Goal: Information Seeking & Learning: Learn about a topic

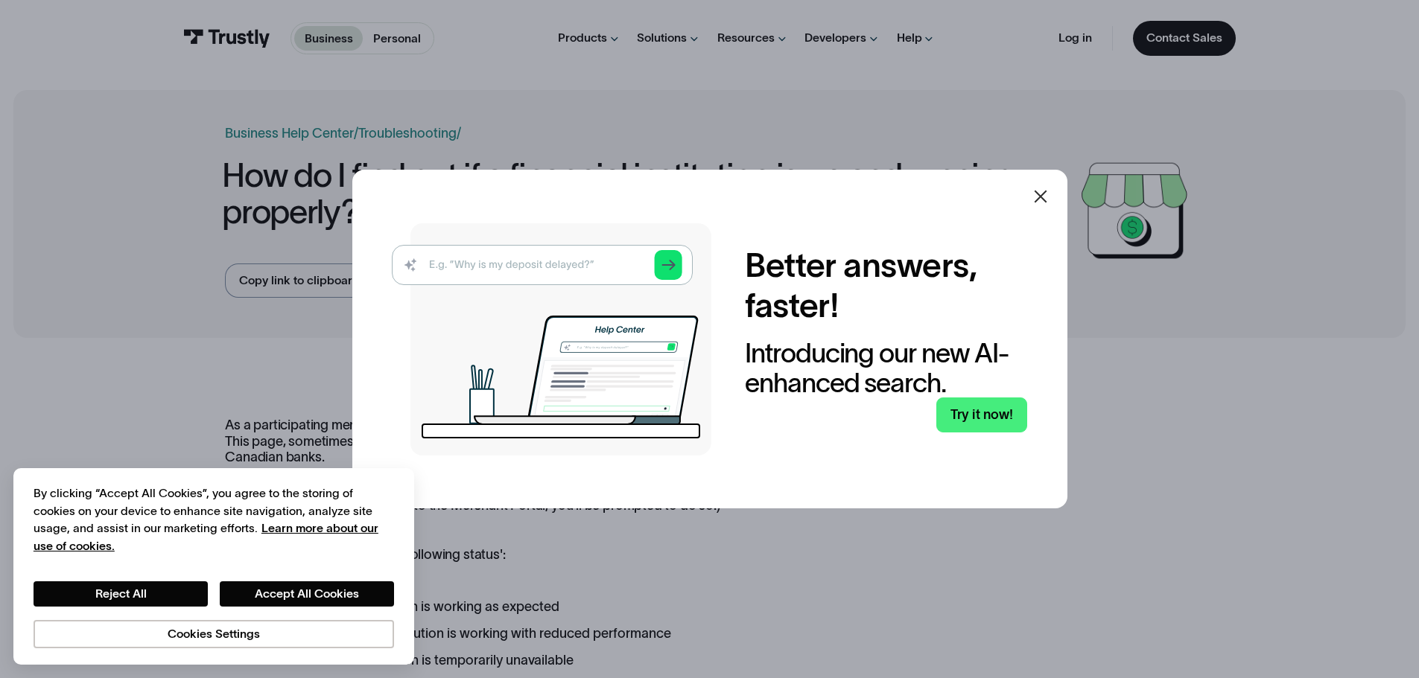
click at [1049, 203] on icon at bounding box center [1040, 197] width 18 height 18
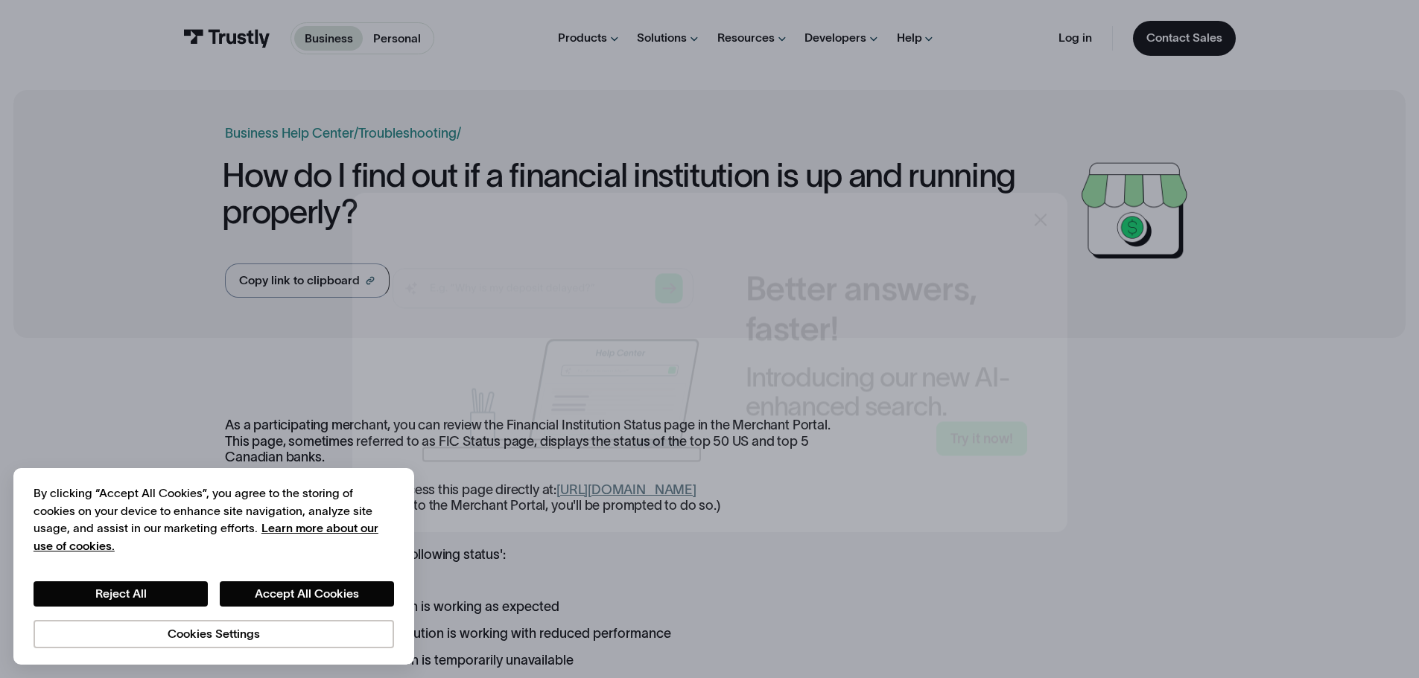
click at [1053, 191] on div at bounding box center [709, 339] width 1419 height 678
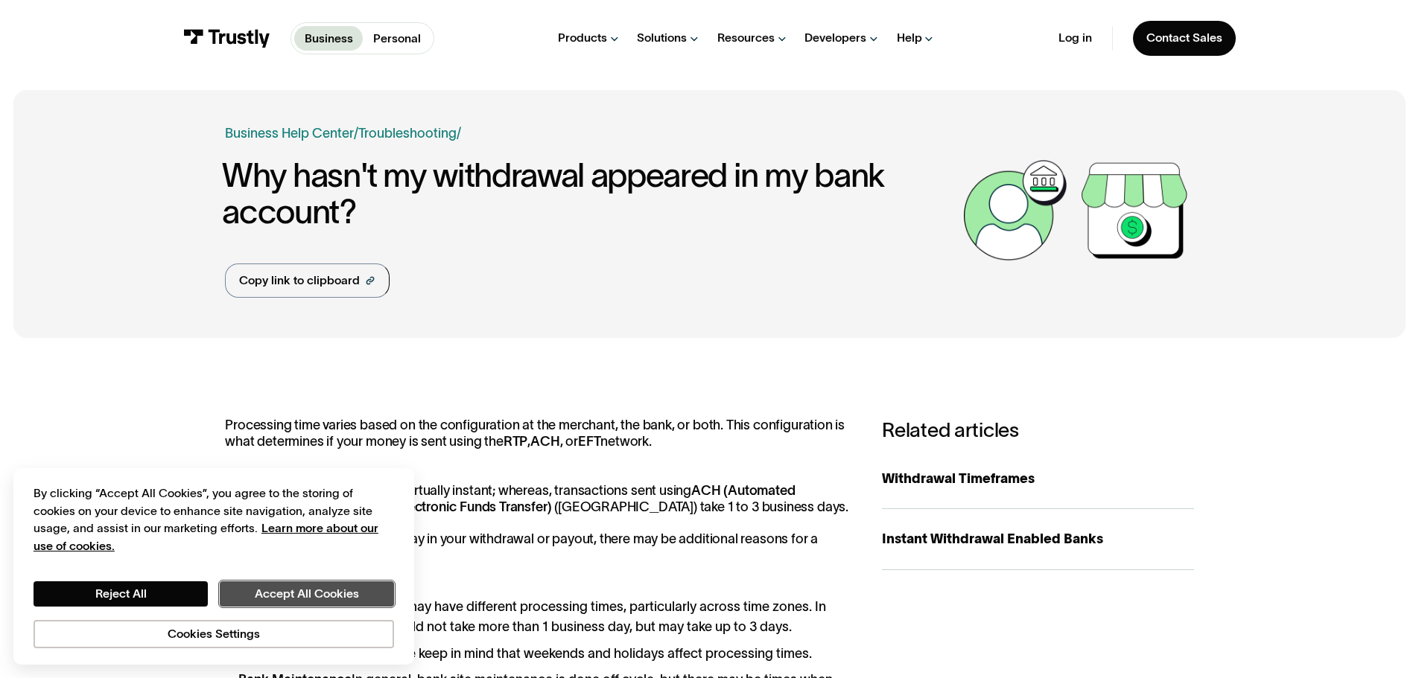
click at [382, 602] on button "Accept All Cookies" at bounding box center [307, 594] width 174 height 25
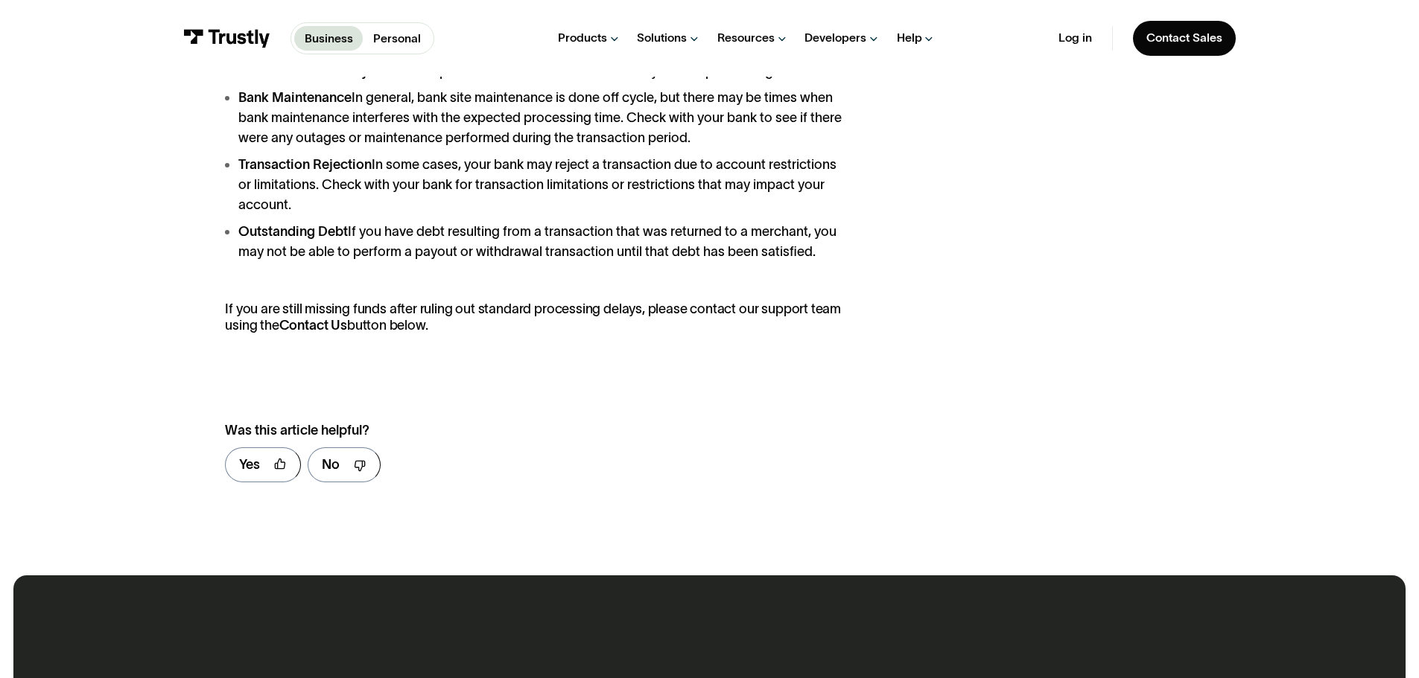
scroll to position [596, 0]
